Goal: Transaction & Acquisition: Purchase product/service

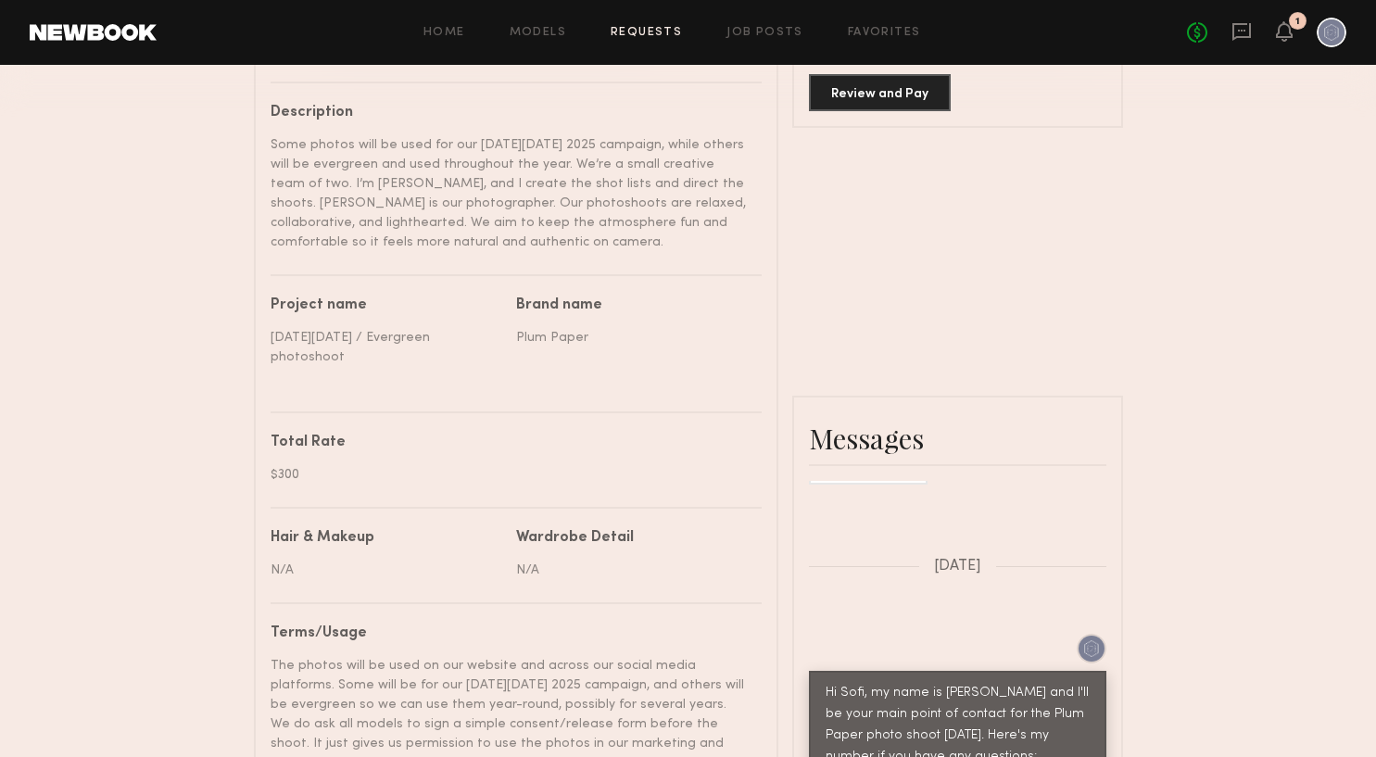
scroll to position [543, 0]
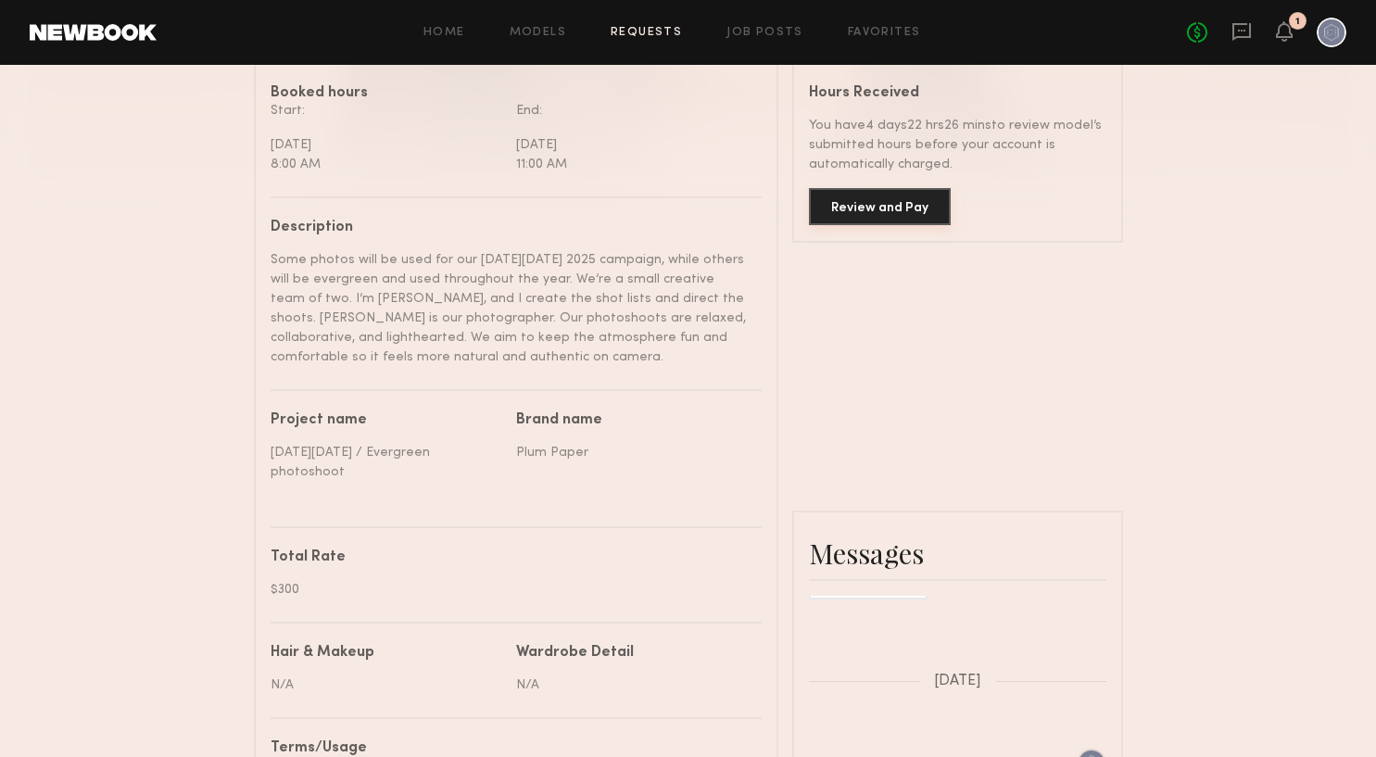
click at [865, 196] on button "Review and Pay" at bounding box center [880, 206] width 142 height 37
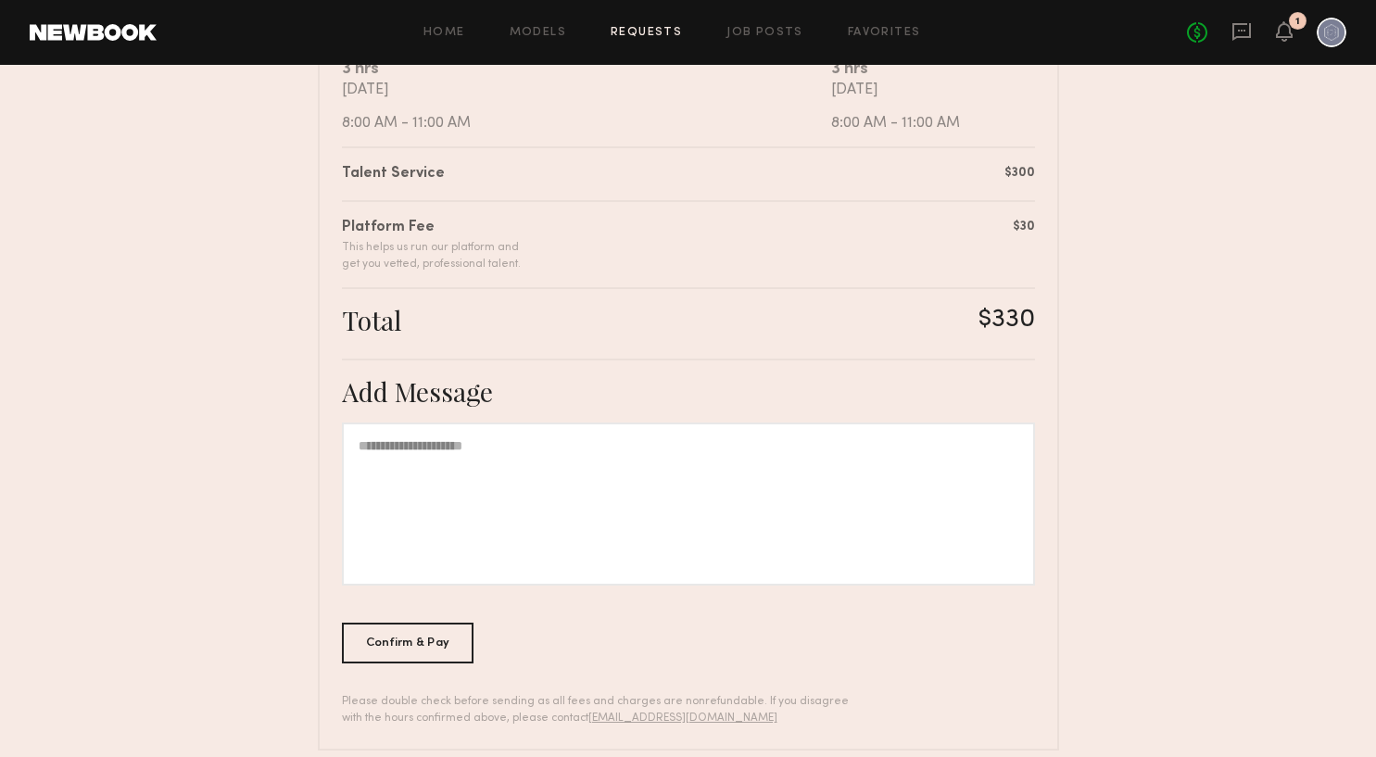
scroll to position [427, 0]
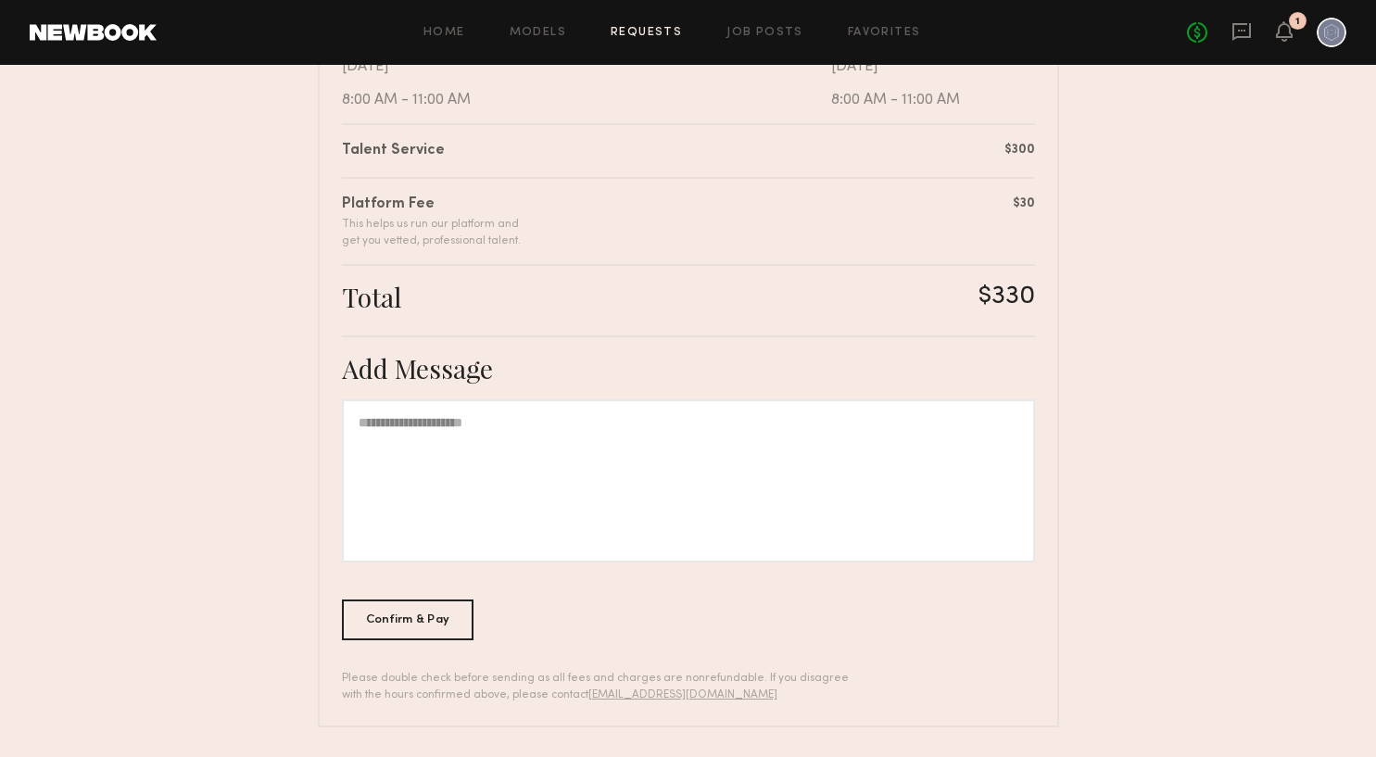
click at [547, 468] on div at bounding box center [688, 480] width 693 height 163
click at [411, 614] on div "Confirm & Pay" at bounding box center [408, 619] width 133 height 41
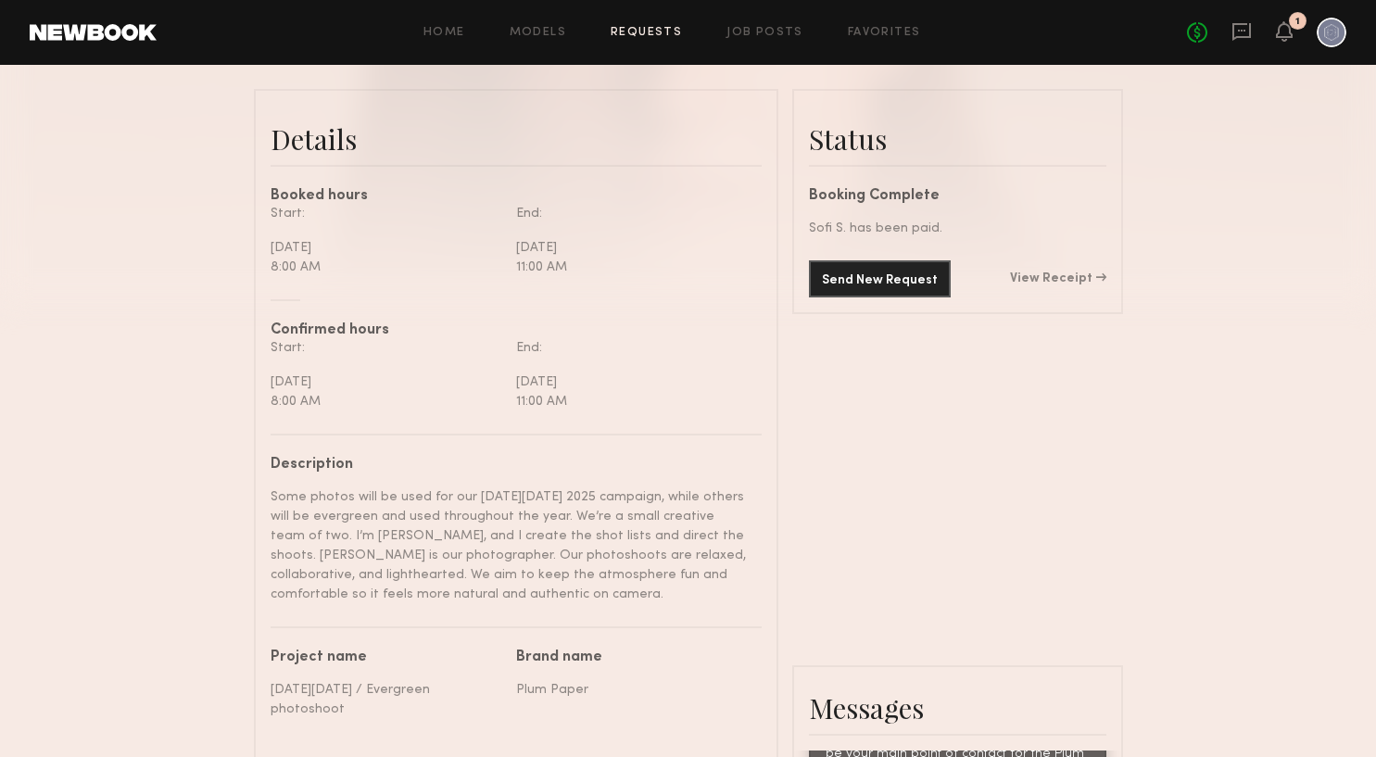
scroll to position [487, 0]
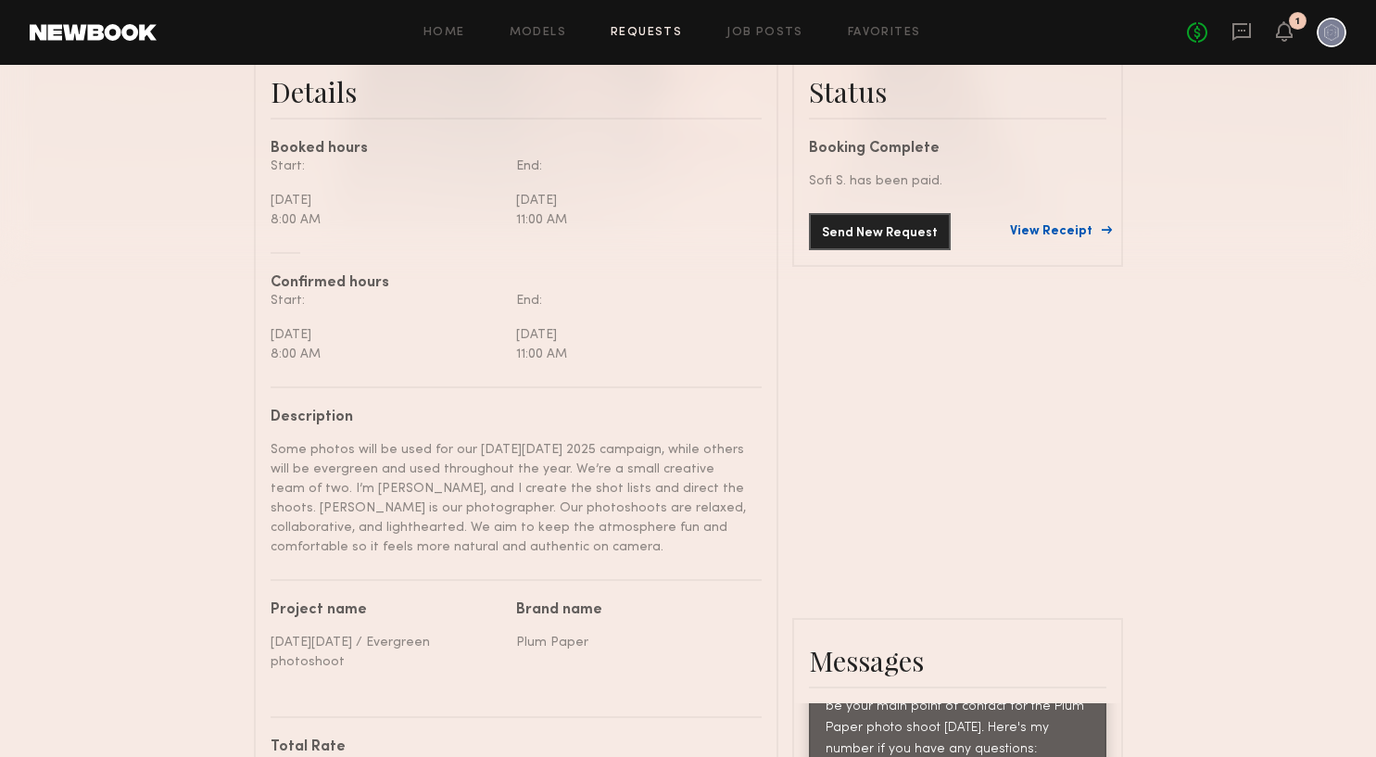
click at [1061, 235] on link "View Receipt" at bounding box center [1058, 231] width 96 height 13
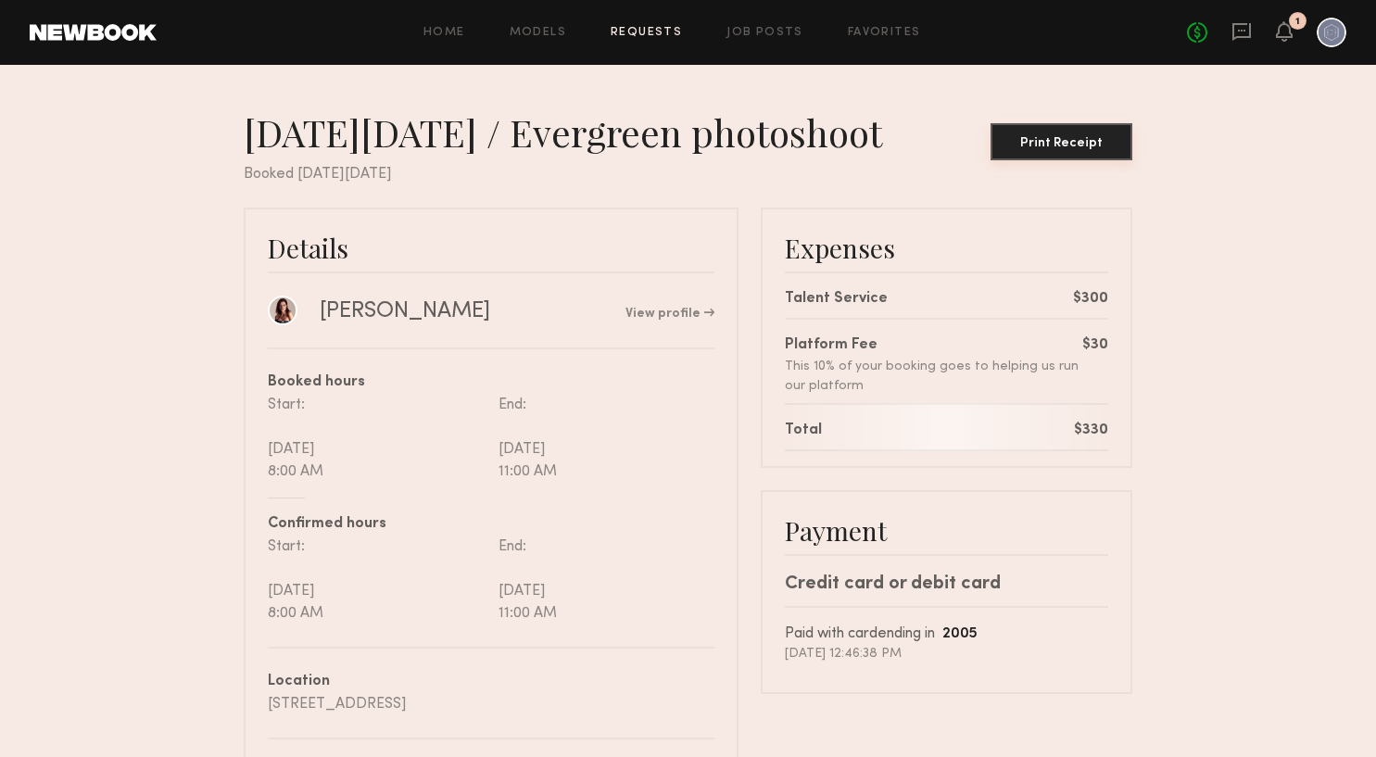
click at [1050, 143] on div "Print Receipt" at bounding box center [1061, 143] width 127 height 13
click at [1282, 27] on icon at bounding box center [1284, 30] width 15 height 13
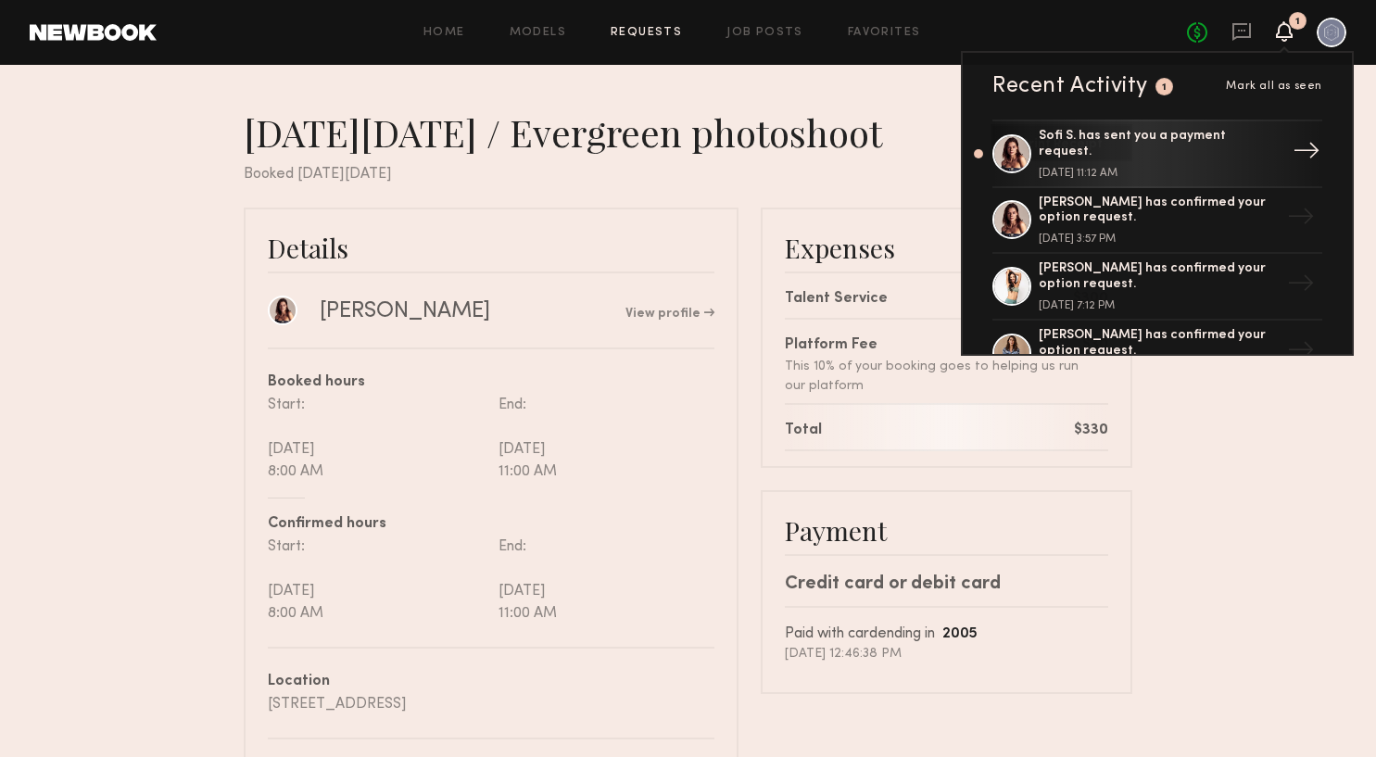
click at [1260, 143] on div "Sofi S. has sent you a payment request." at bounding box center [1159, 145] width 241 height 32
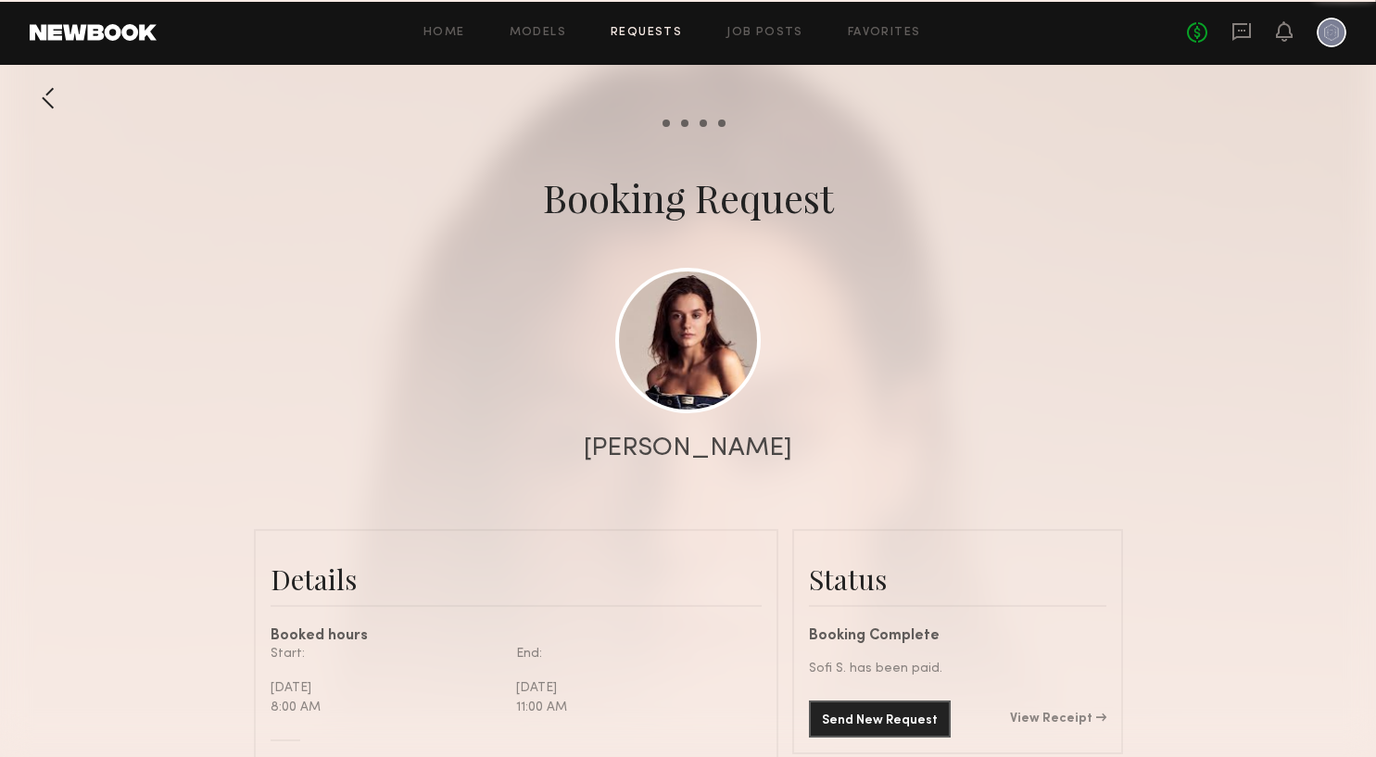
scroll to position [2673, 0]
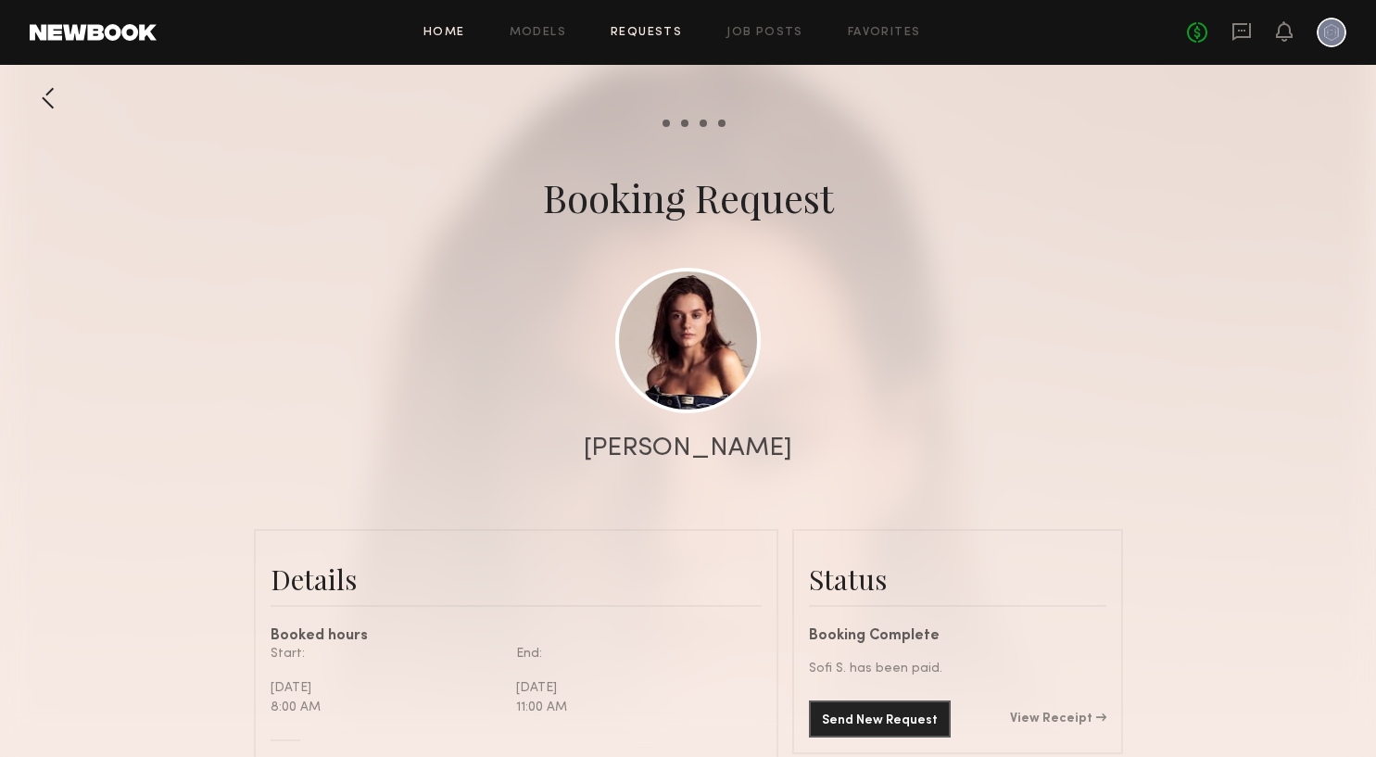
click at [454, 35] on link "Home" at bounding box center [444, 33] width 42 height 12
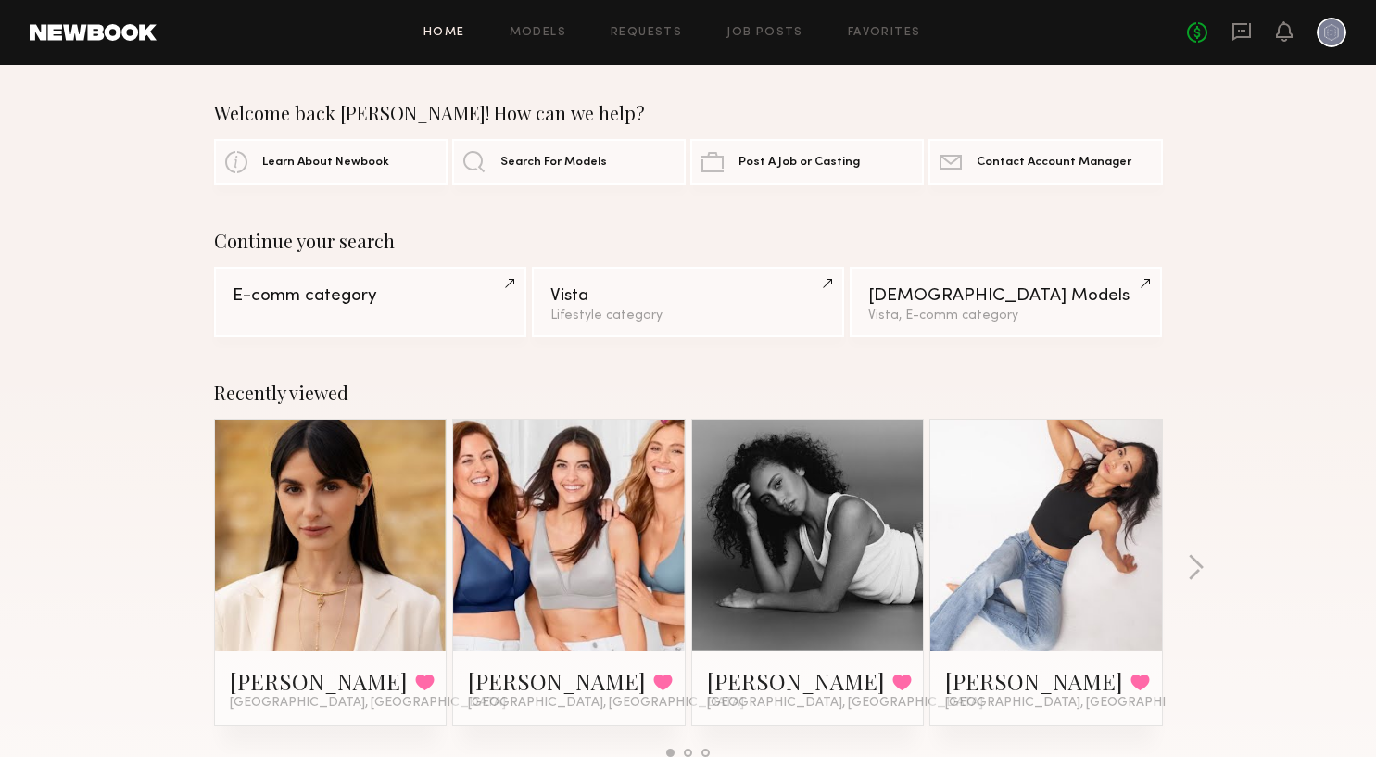
click at [1331, 26] on div at bounding box center [1332, 33] width 30 height 30
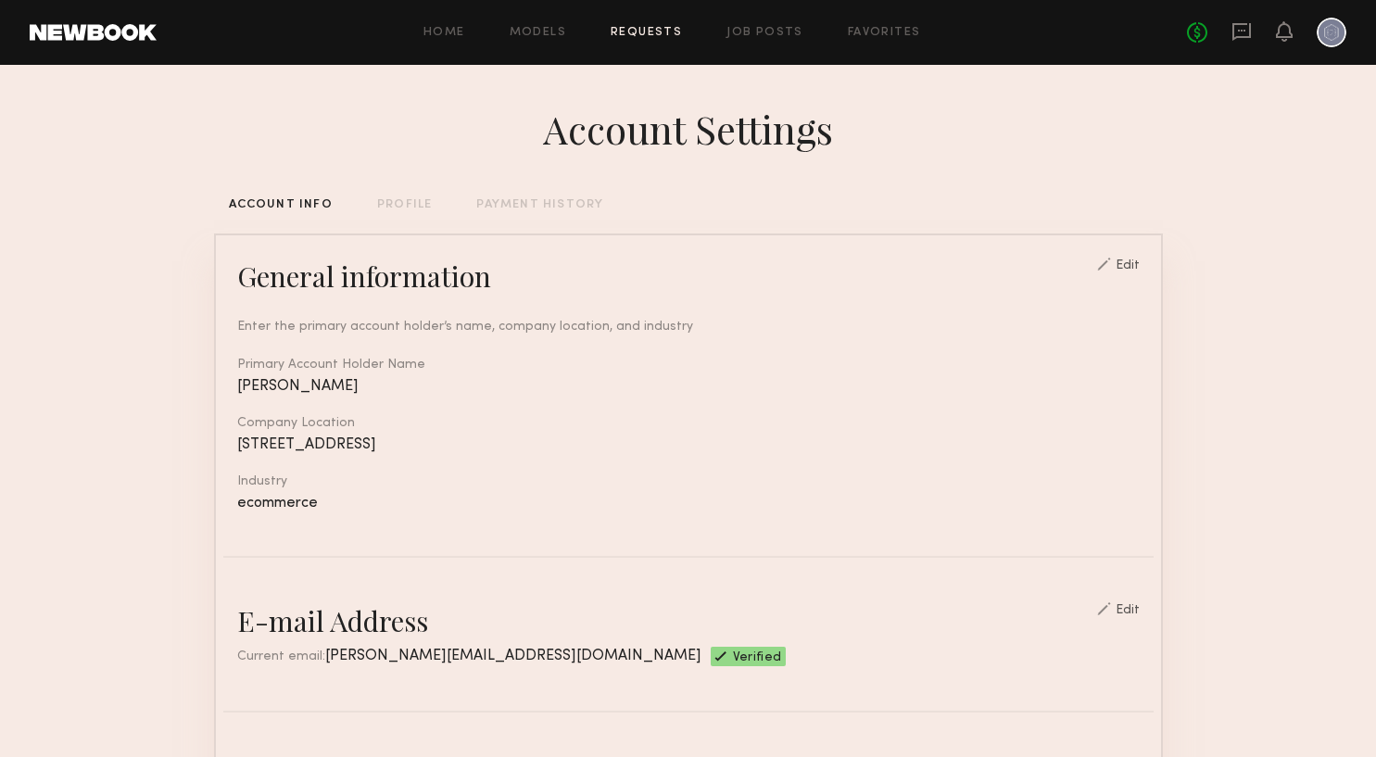
click at [640, 32] on link "Requests" at bounding box center [646, 33] width 71 height 12
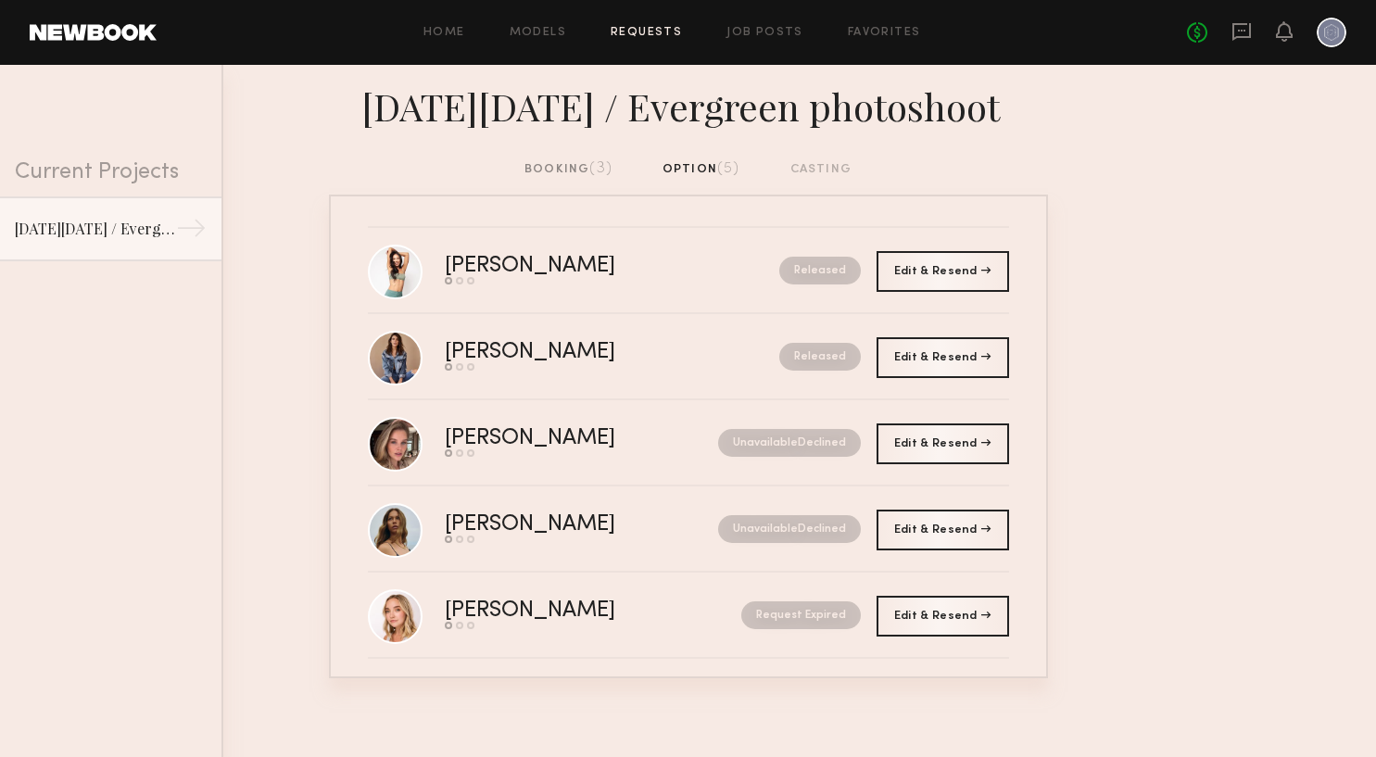
click at [576, 171] on div "booking (3)" at bounding box center [569, 169] width 88 height 20
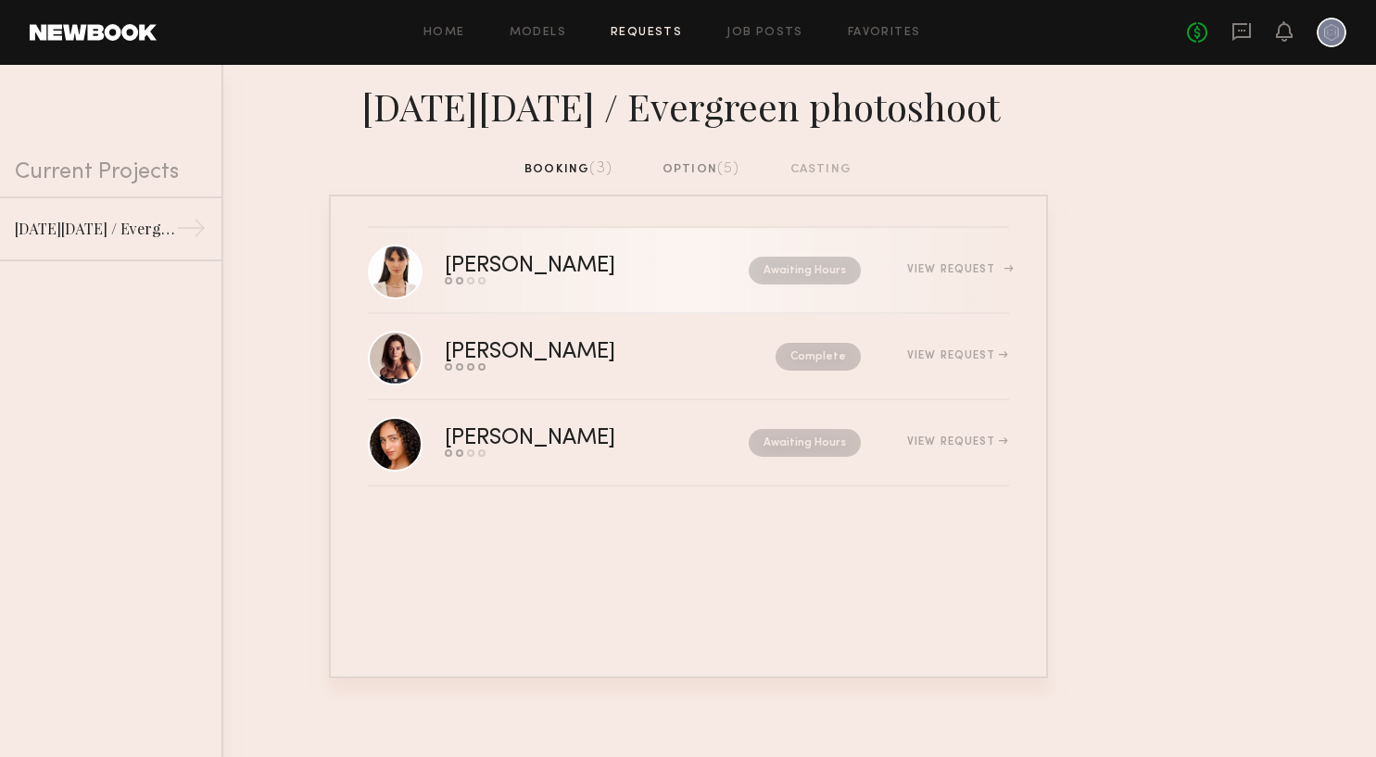
click at [829, 272] on nb-request-status "Awaiting Hours" at bounding box center [805, 271] width 112 height 28
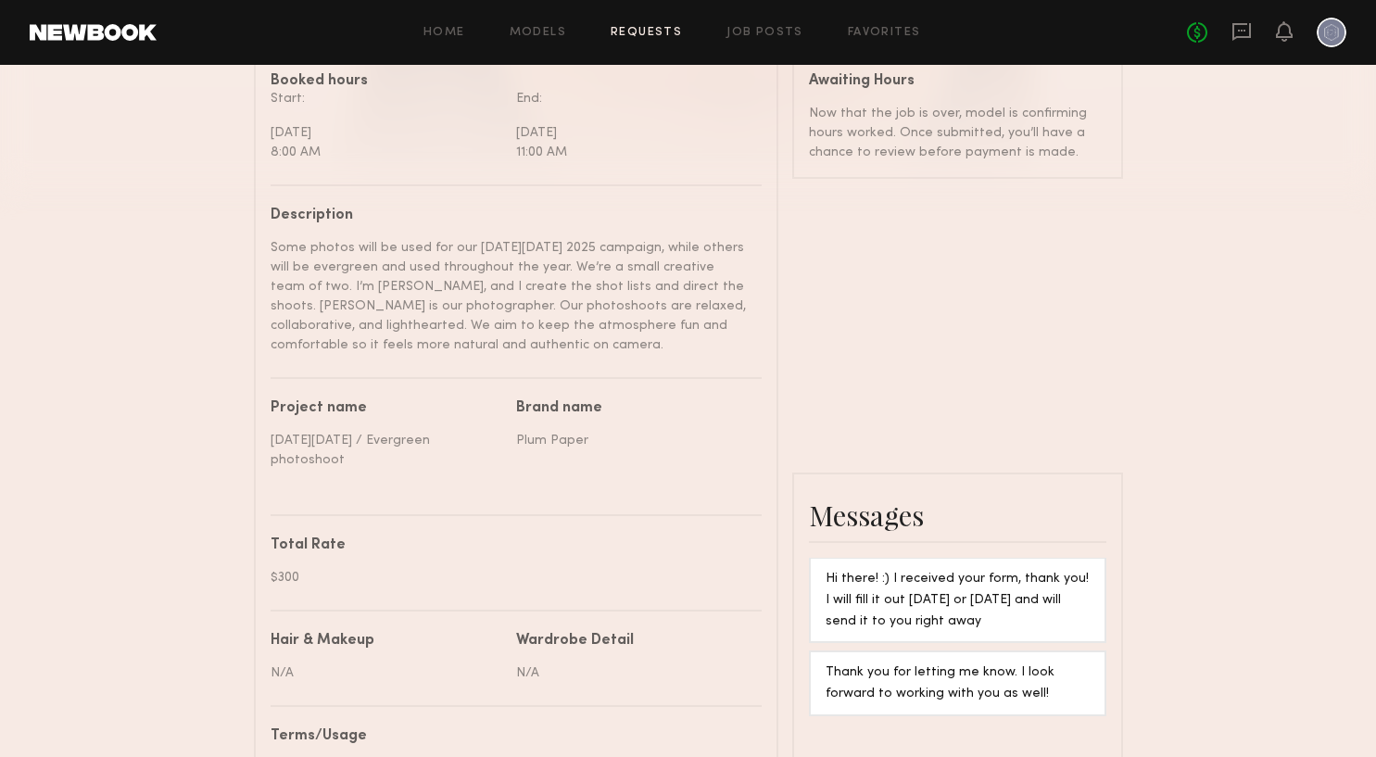
scroll to position [554, 0]
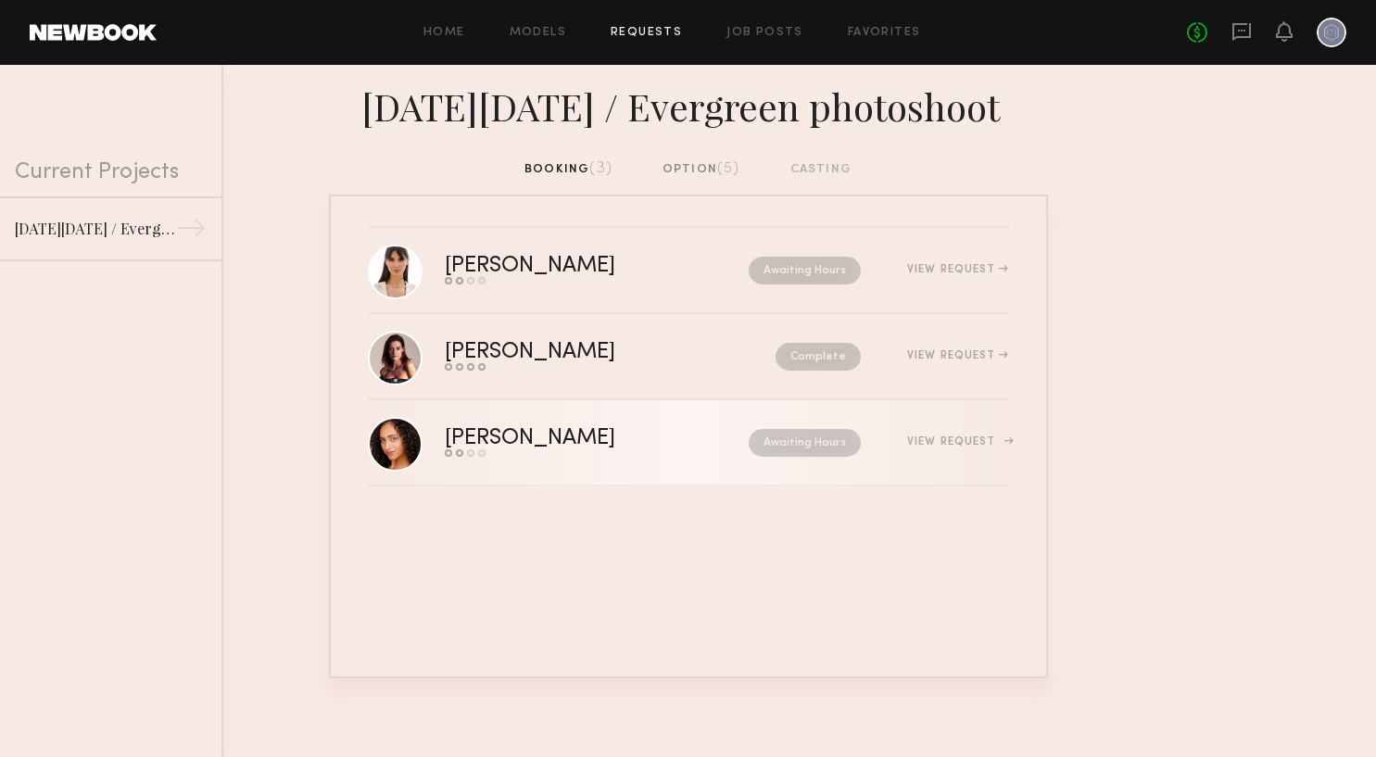
click at [921, 436] on div "View Request" at bounding box center [957, 441] width 101 height 11
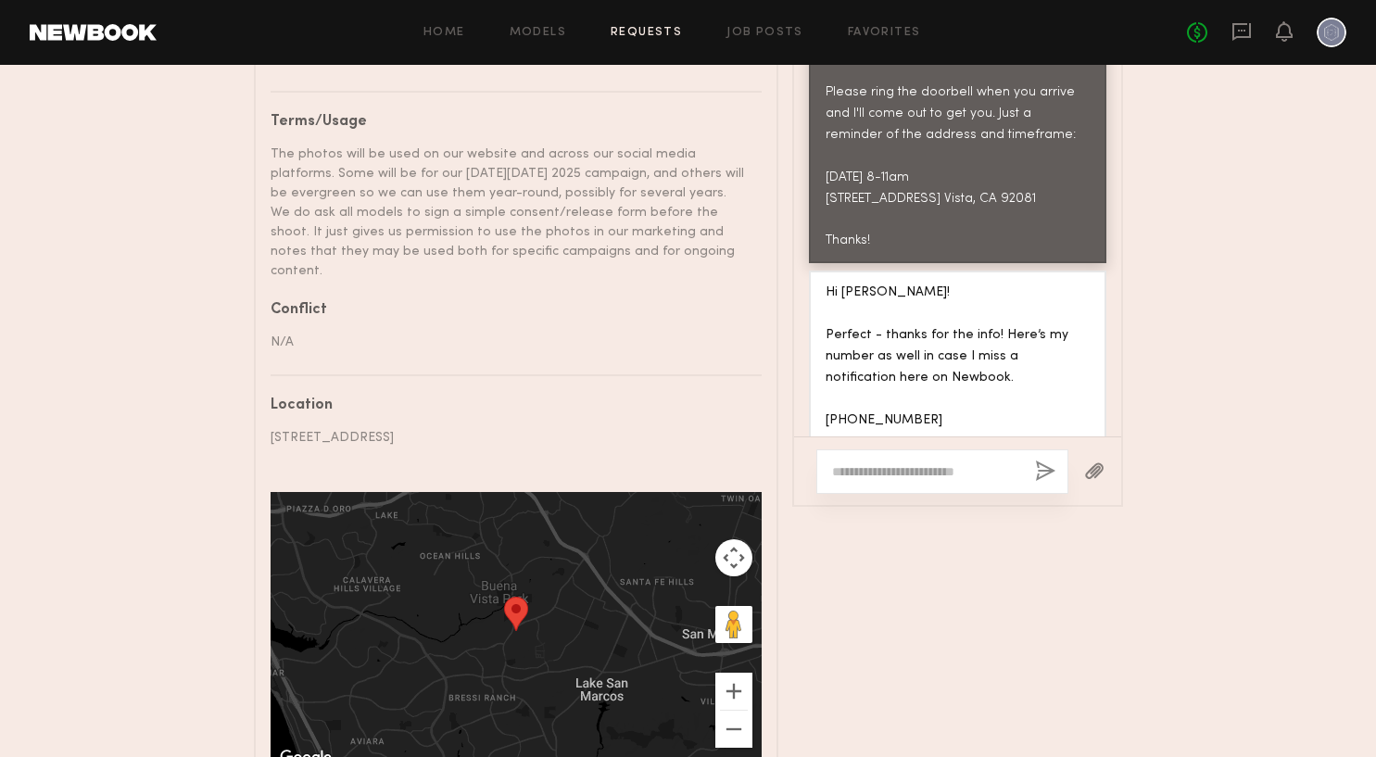
scroll to position [1221, 0]
